Goal: Information Seeking & Learning: Learn about a topic

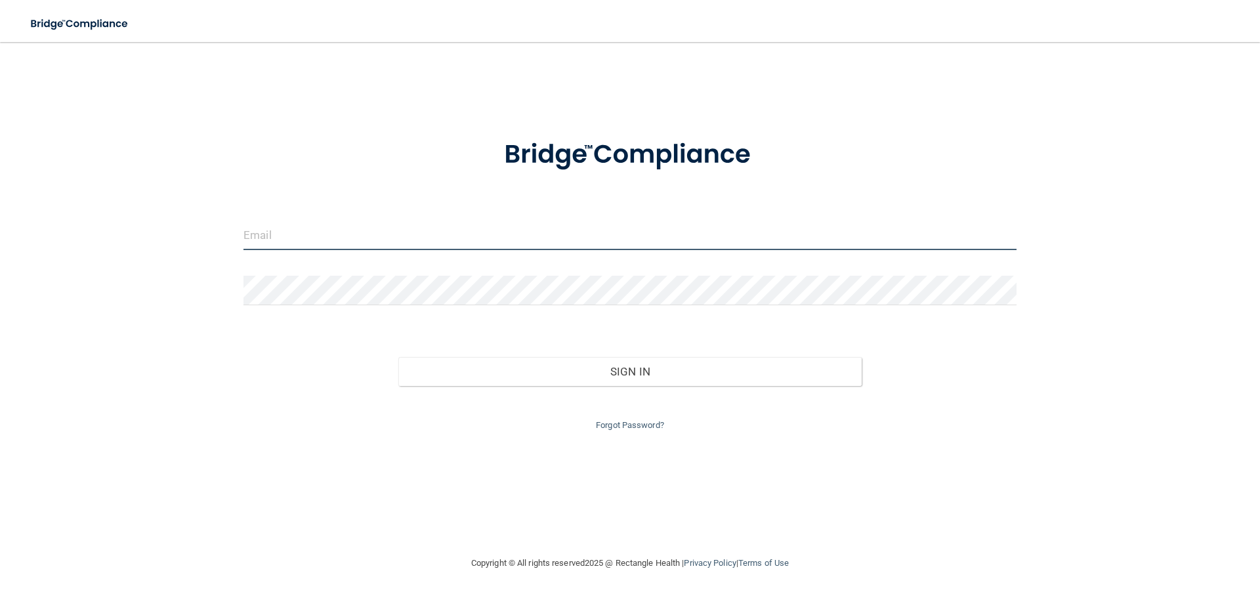
type input "[EMAIL_ADDRESS][DOMAIN_NAME]"
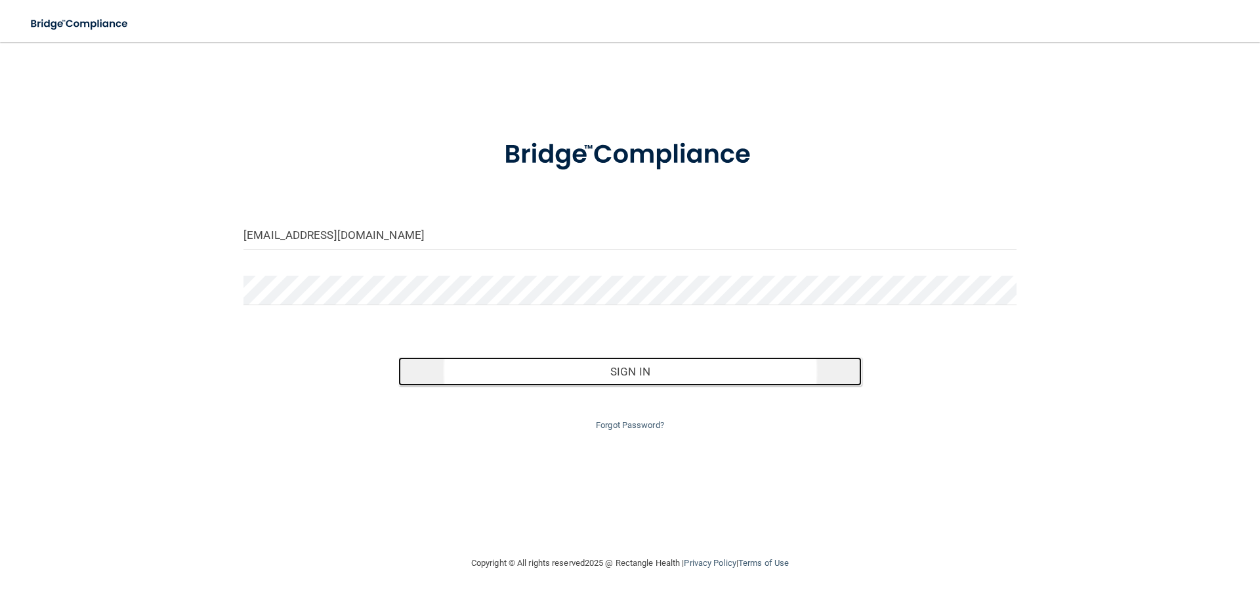
click at [588, 383] on button "Sign In" at bounding box center [630, 371] width 464 height 29
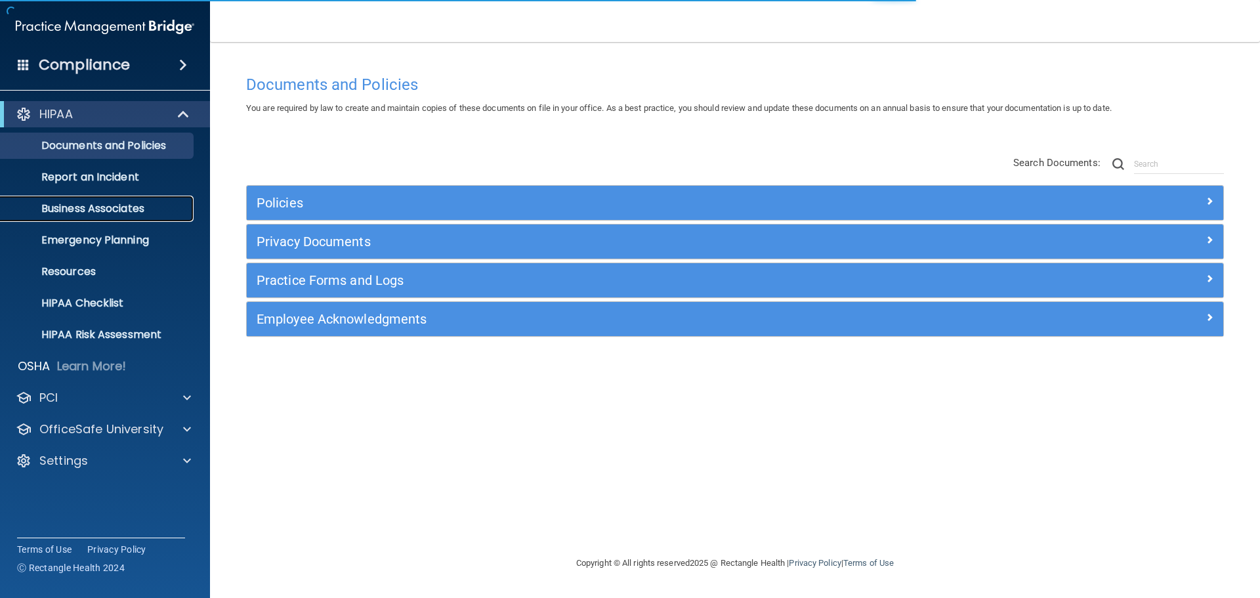
click at [72, 212] on p "Business Associates" at bounding box center [98, 208] width 179 height 13
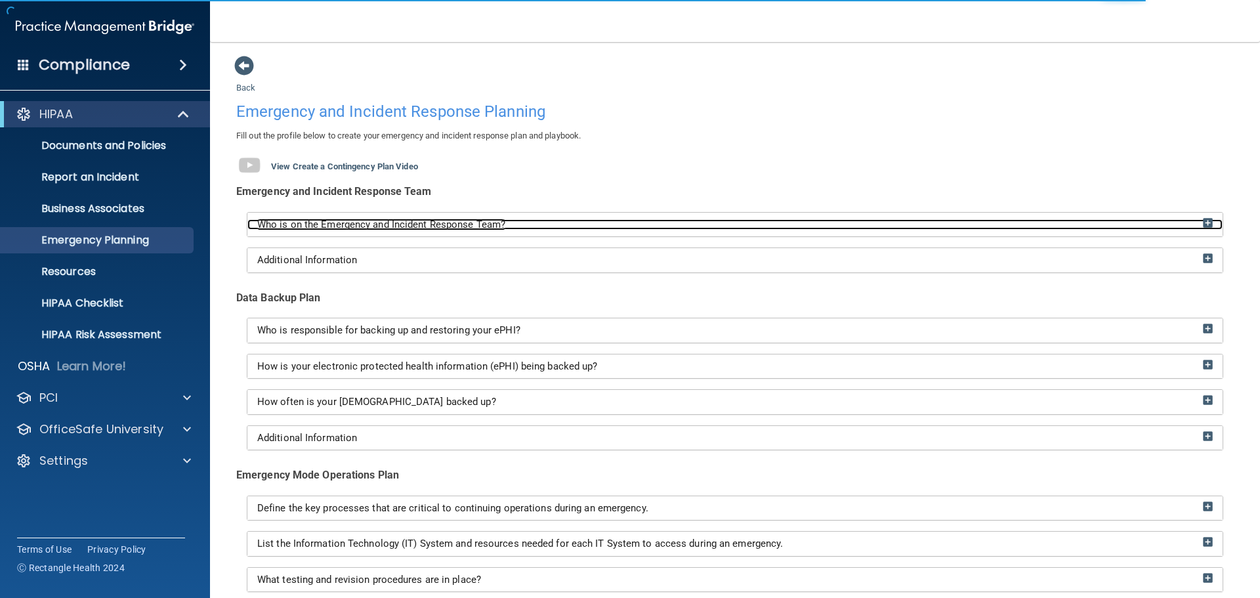
click at [1192, 221] on div "Who is on the Emergency and Incident Response Team?" at bounding box center [736, 224] width 976 height 11
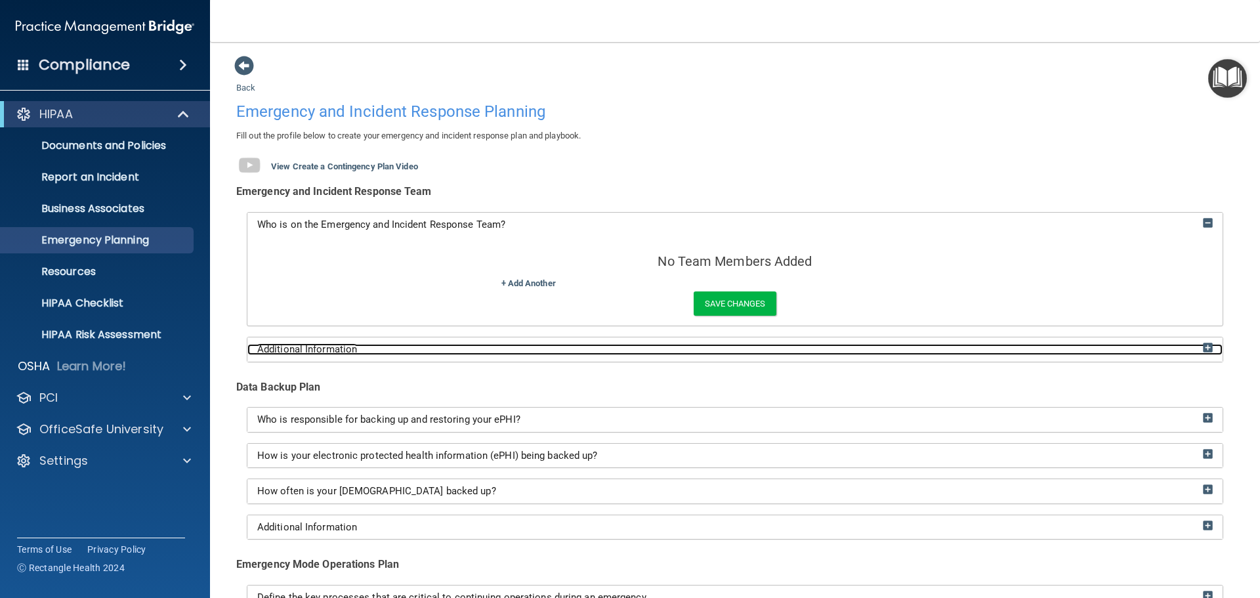
click at [542, 349] on div "Additional Information" at bounding box center [736, 349] width 976 height 11
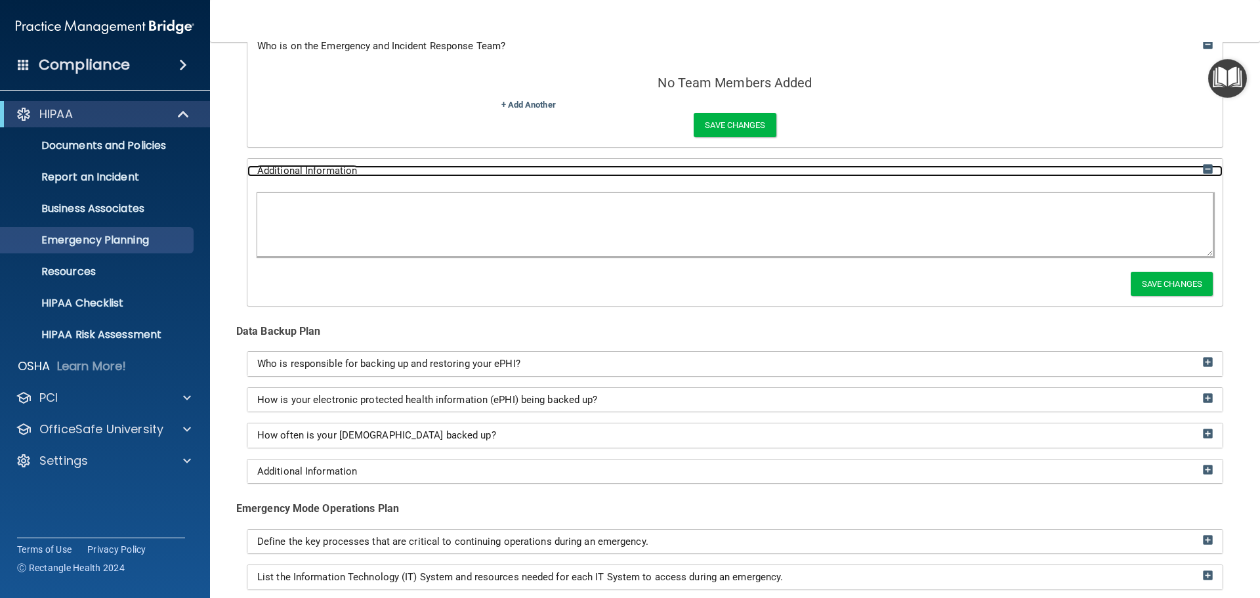
scroll to position [263, 0]
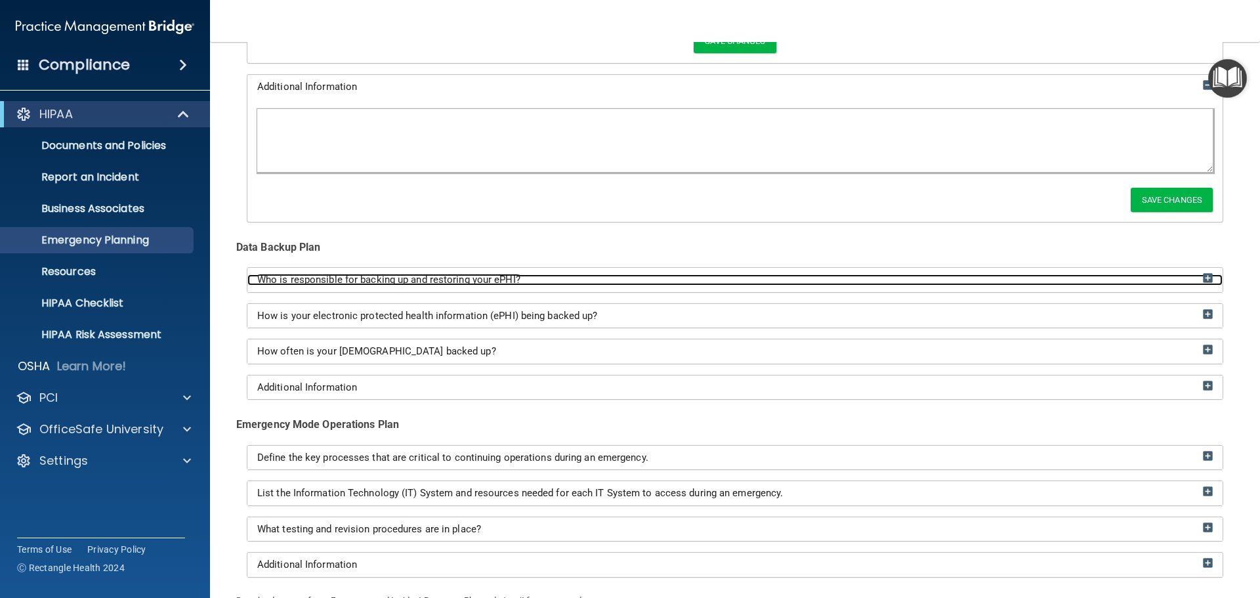
click at [509, 284] on span "Who is responsible for backing up and restoring your ePHI?" at bounding box center [388, 280] width 263 height 12
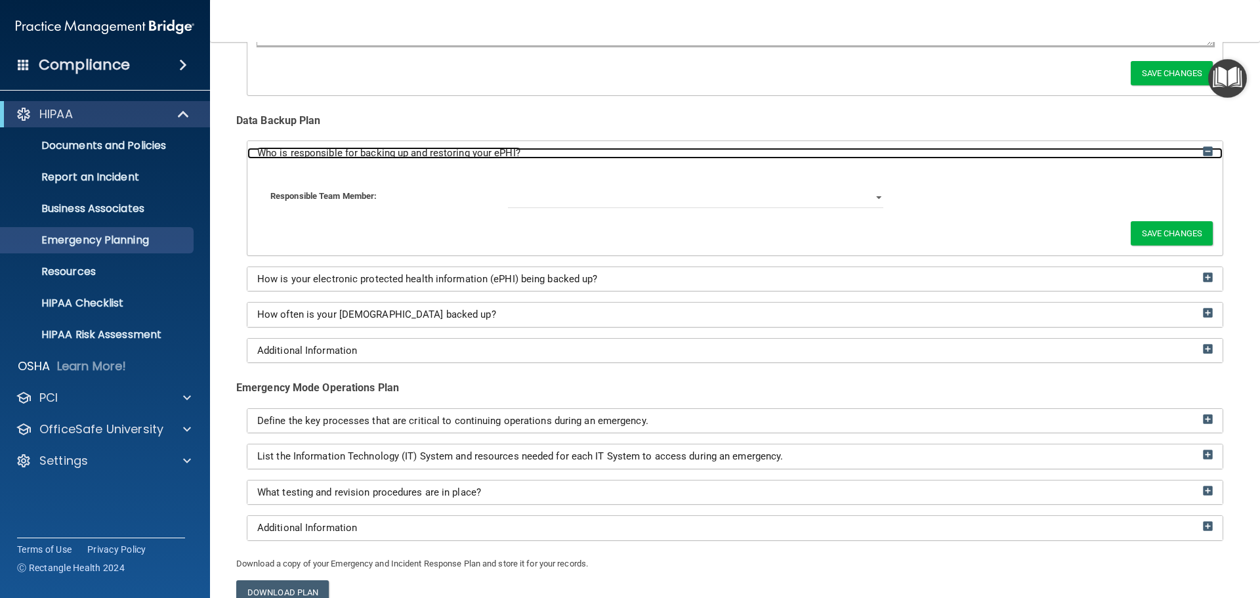
scroll to position [394, 0]
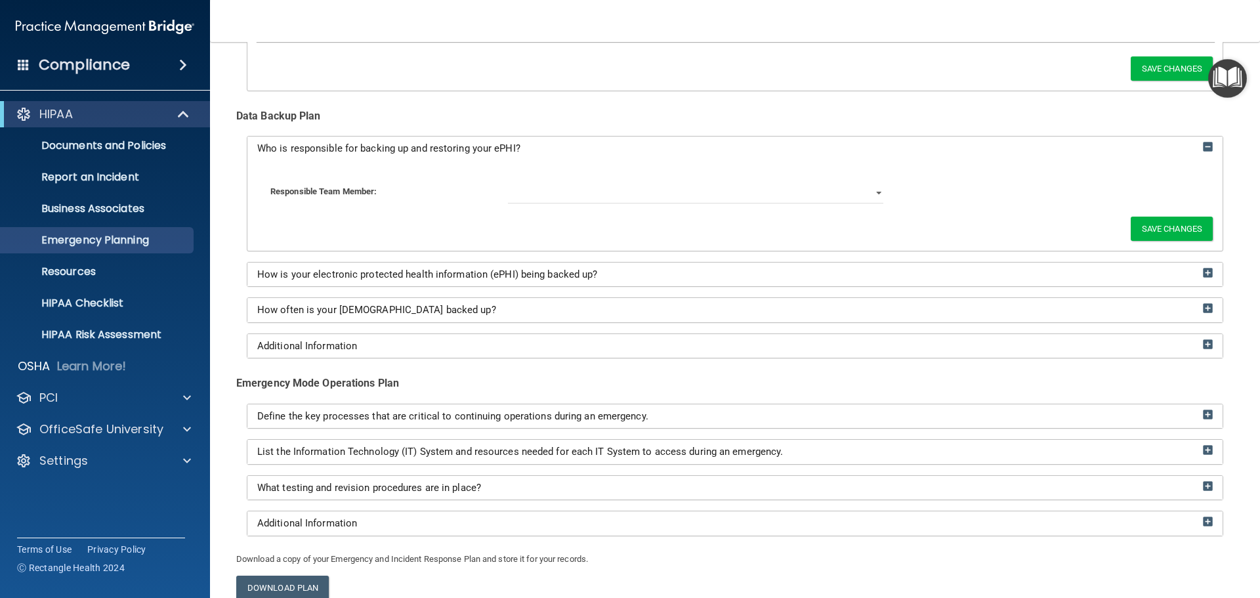
click at [506, 286] on div "How is your electronic protected health information (ePHI) being backed up?" at bounding box center [736, 275] width 976 height 24
click at [509, 282] on div "How is your electronic protected health information (ePHI) being backed up?" at bounding box center [736, 275] width 976 height 24
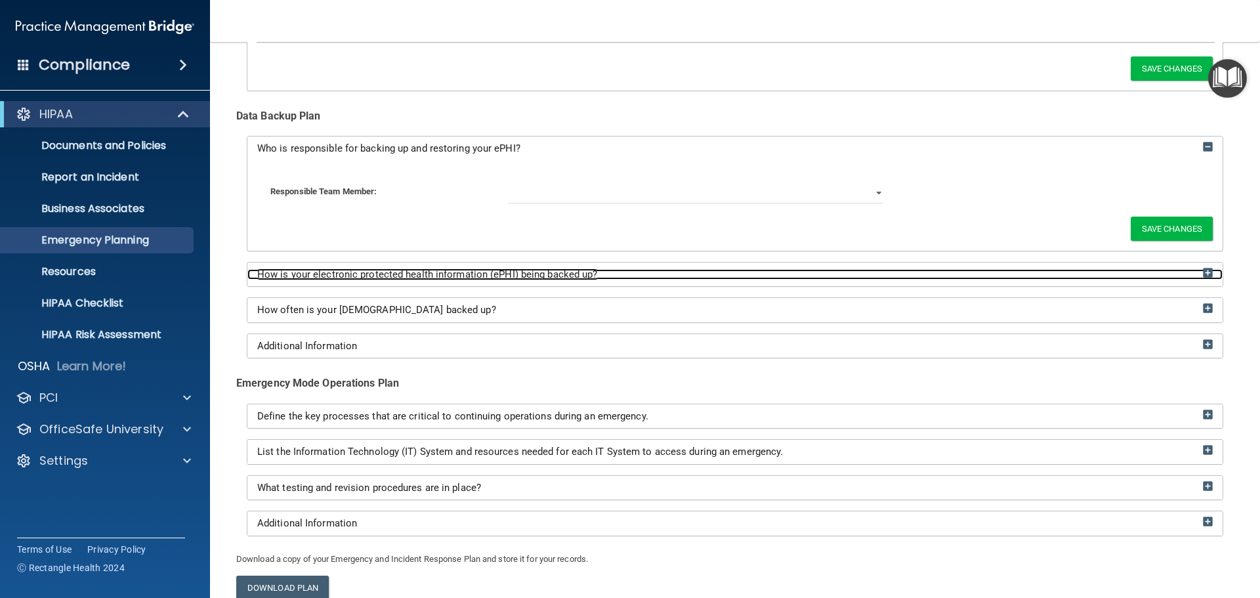
click at [522, 274] on span "How is your electronic protected health information (ePHI) being backed up?" at bounding box center [427, 275] width 341 height 12
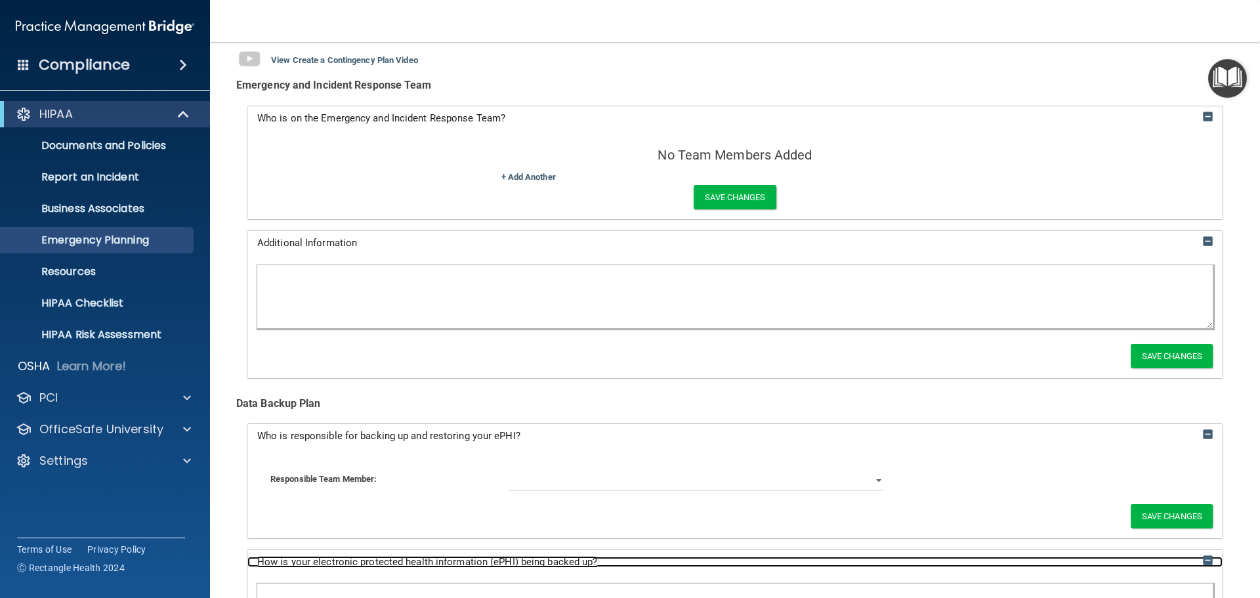
scroll to position [106, 0]
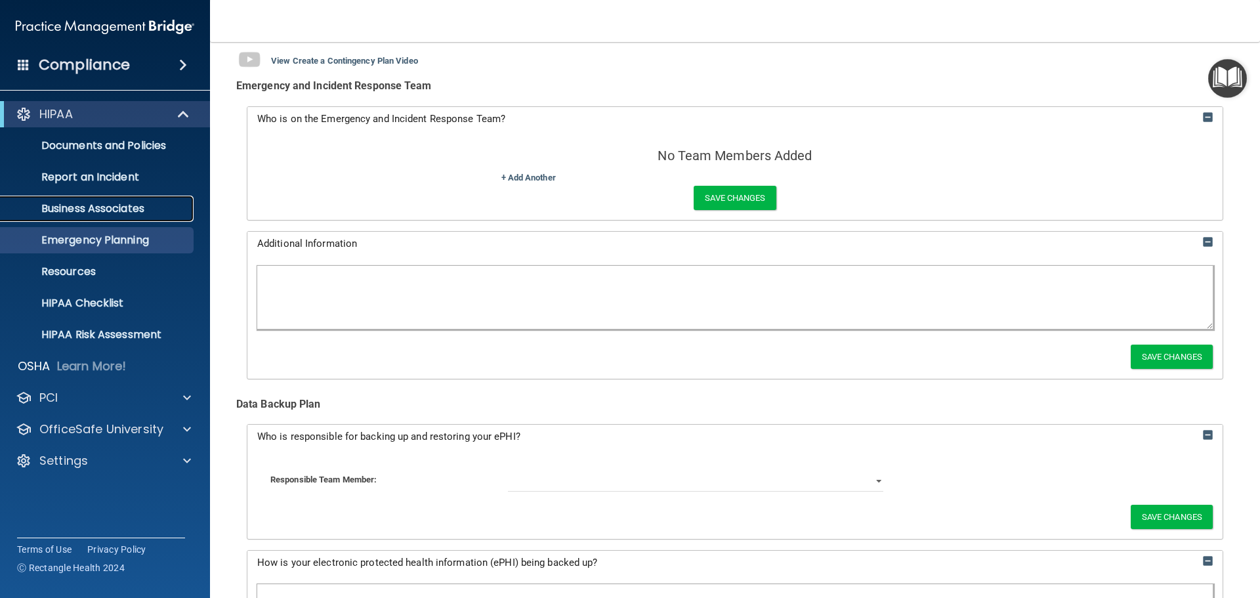
click at [87, 209] on p "Business Associates" at bounding box center [98, 208] width 179 height 13
